Goal: Task Accomplishment & Management: Manage account settings

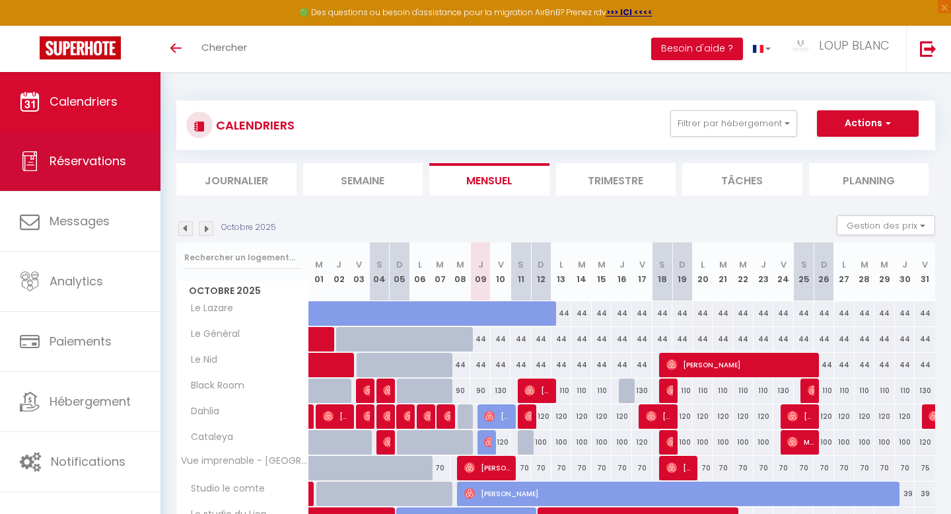
scroll to position [249, 0]
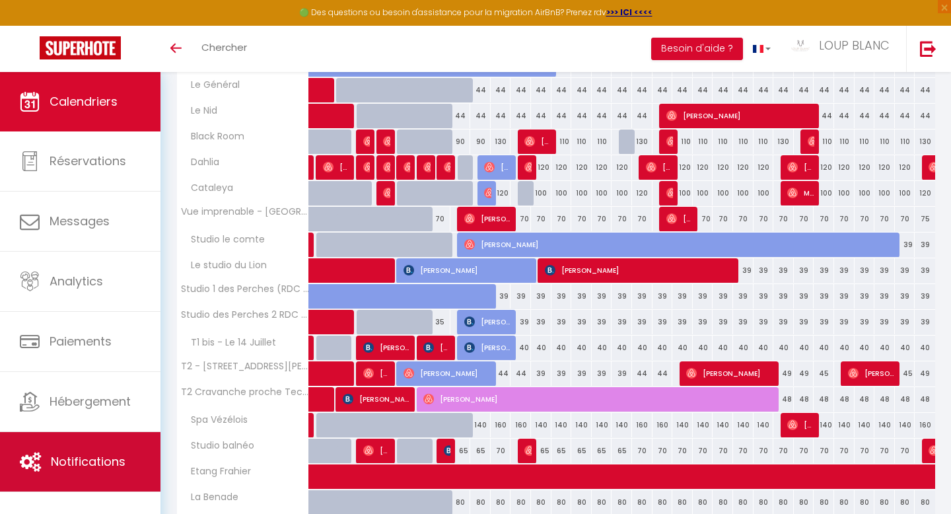
click at [102, 459] on span "Notifications" at bounding box center [88, 461] width 75 height 17
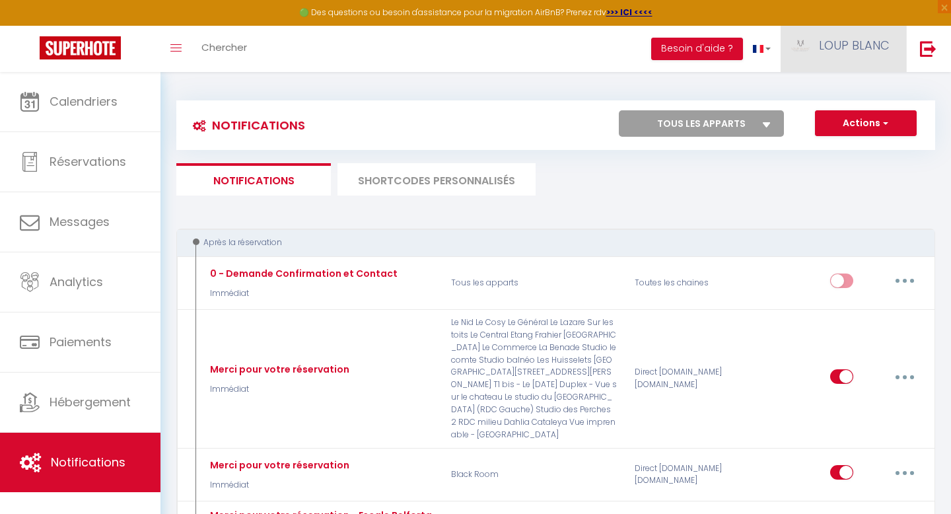
click at [830, 35] on link "LOUP BLANC" at bounding box center [843, 49] width 125 height 46
click at [855, 116] on link "Équipe" at bounding box center [853, 115] width 98 height 22
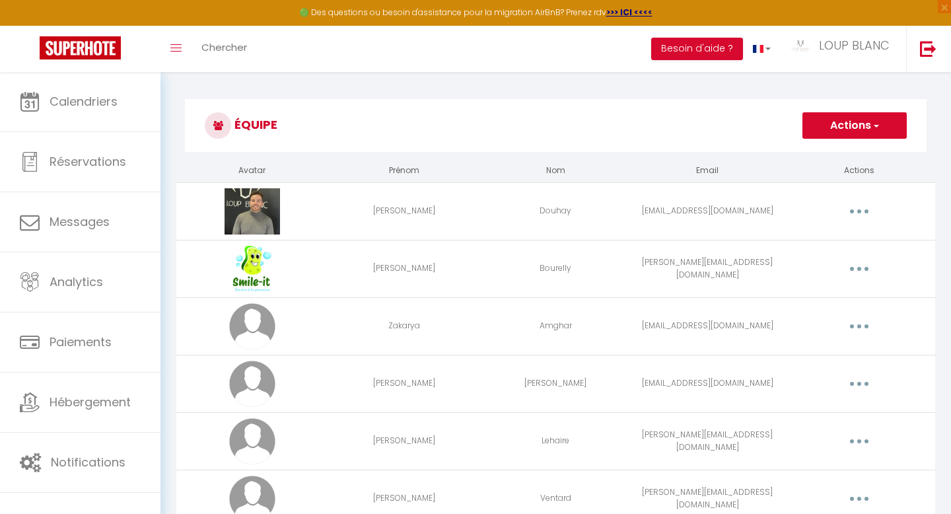
click at [855, 270] on button "button" at bounding box center [859, 268] width 37 height 21
click at [806, 297] on link "Editer" at bounding box center [825, 299] width 98 height 22
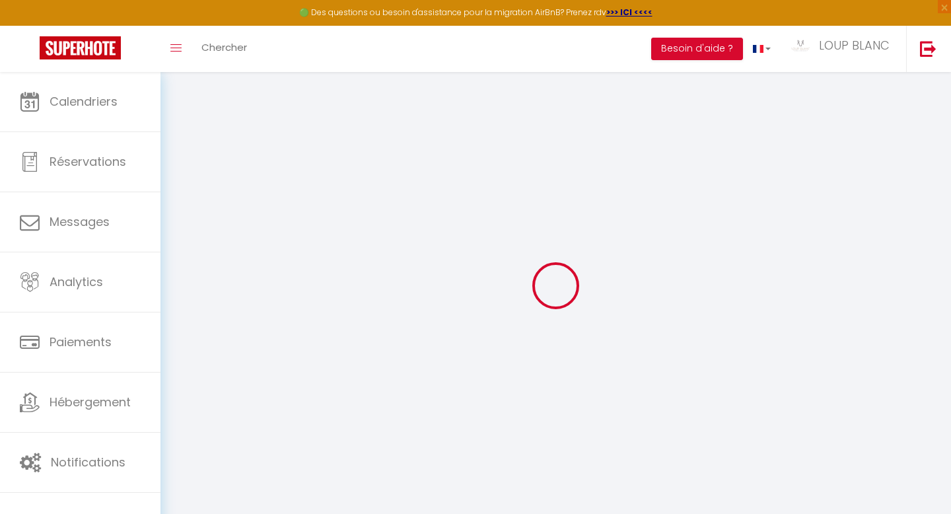
type input "[PERSON_NAME]"
type input "Bourelly"
type input "[PERSON_NAME][EMAIL_ADDRESS][DOMAIN_NAME]"
type textarea "[URL][DOMAIN_NAME]"
checkbox input "true"
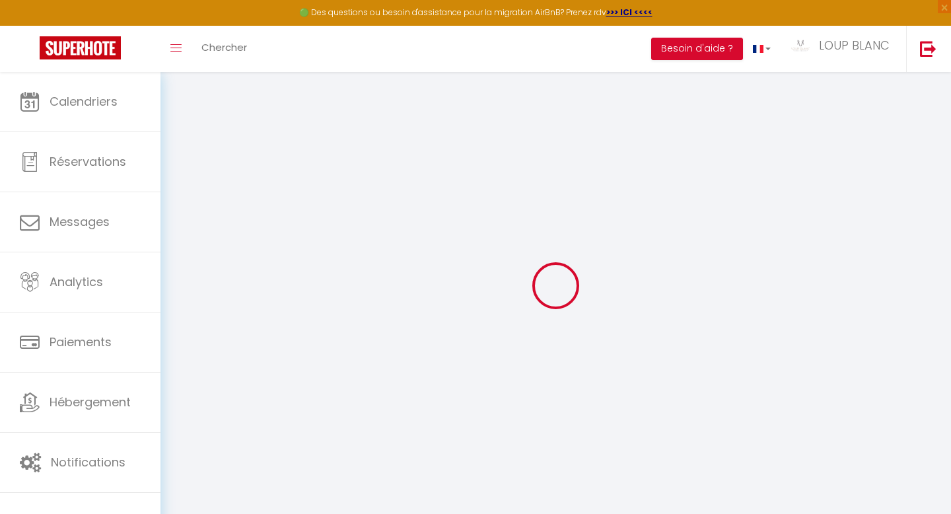
checkbox input "false"
checkbox input "true"
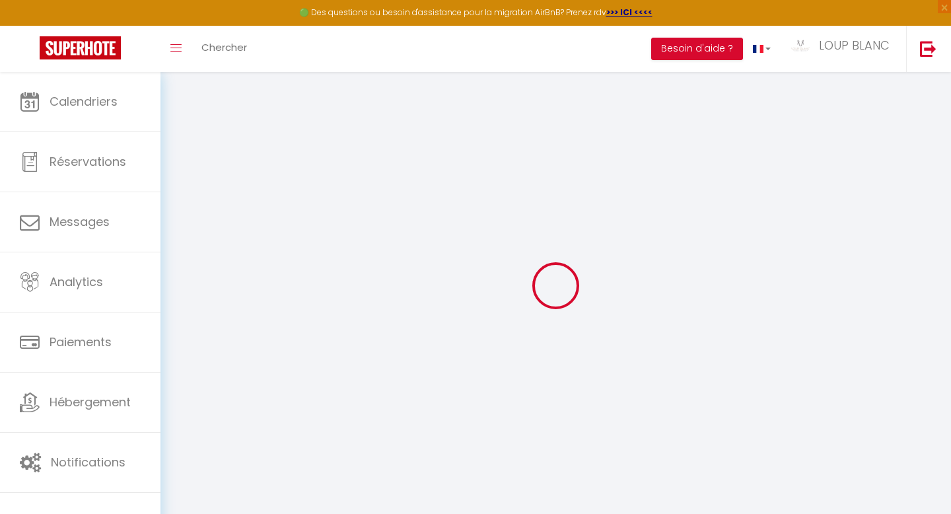
checkbox input "true"
checkbox input "false"
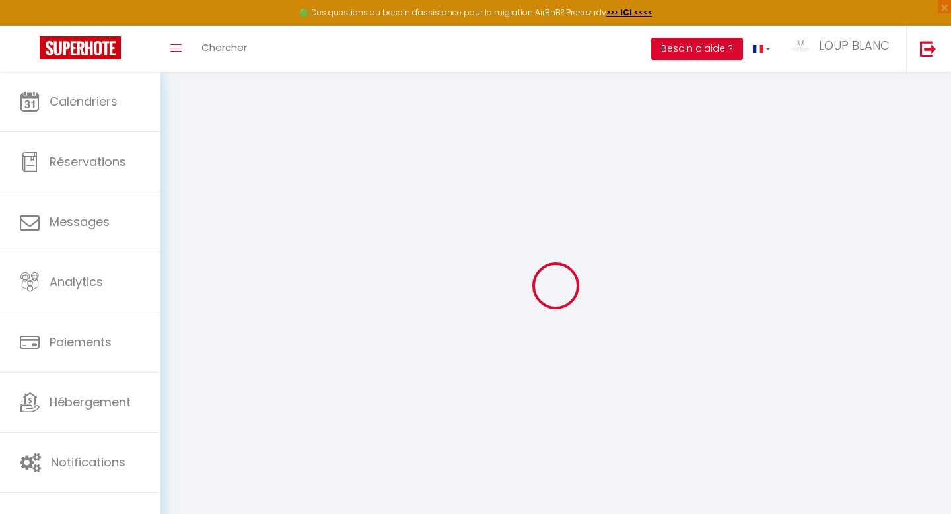
checkbox input "false"
checkbox input "true"
checkbox input "false"
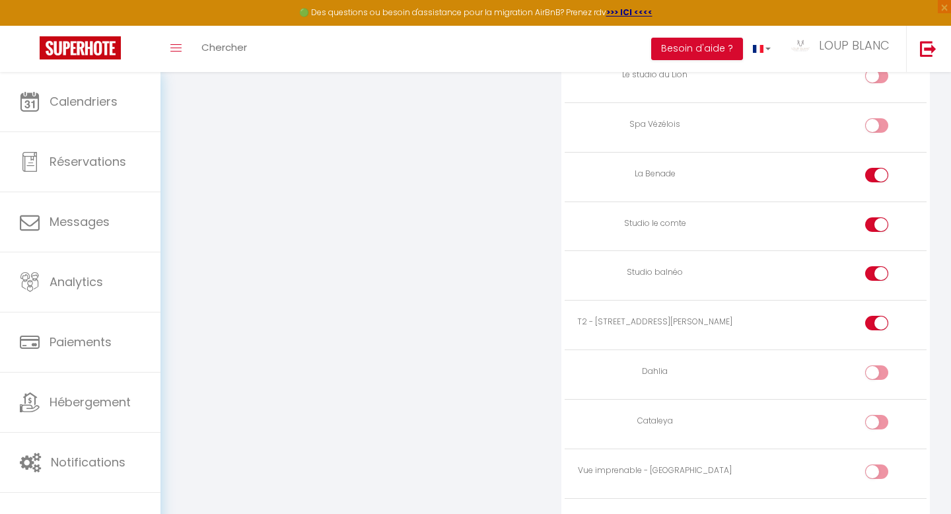
scroll to position [1457, 0]
click at [876, 266] on input "checkbox" at bounding box center [887, 276] width 23 height 20
checkbox input "false"
click at [877, 315] on input "checkbox" at bounding box center [887, 325] width 23 height 20
checkbox input "false"
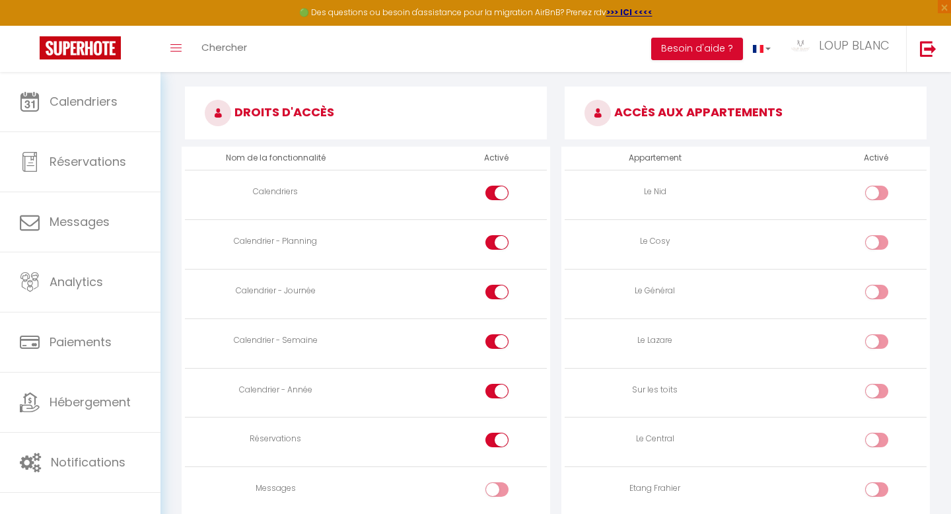
scroll to position [0, 0]
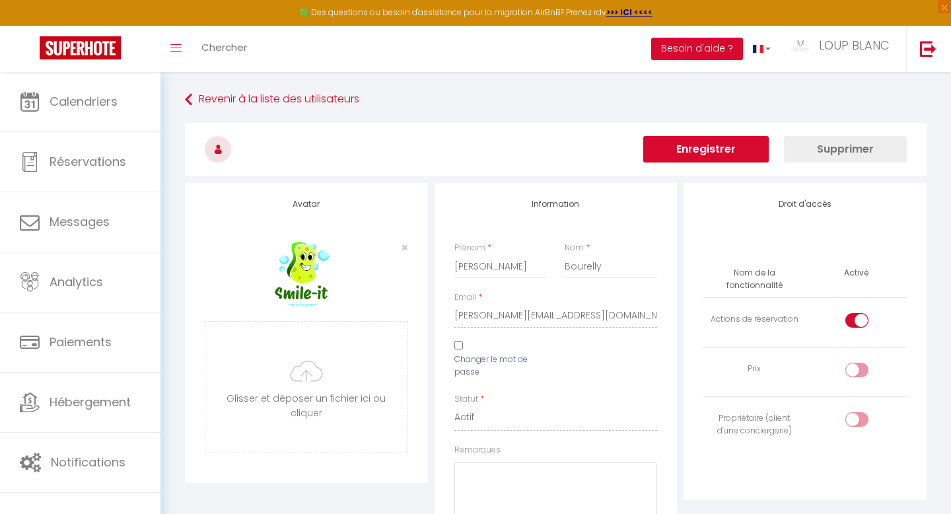
click at [709, 143] on button "Enregistrer" at bounding box center [705, 149] width 125 height 26
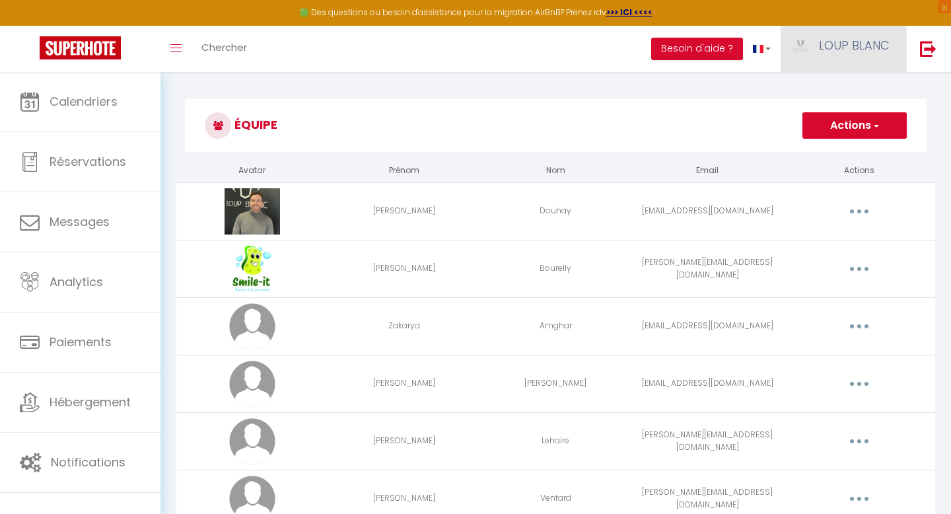
click at [850, 48] on span "LOUP BLANC" at bounding box center [854, 45] width 71 height 17
click at [629, 137] on h3 "Équipe" at bounding box center [556, 125] width 742 height 53
